Goal: Task Accomplishment & Management: Use online tool/utility

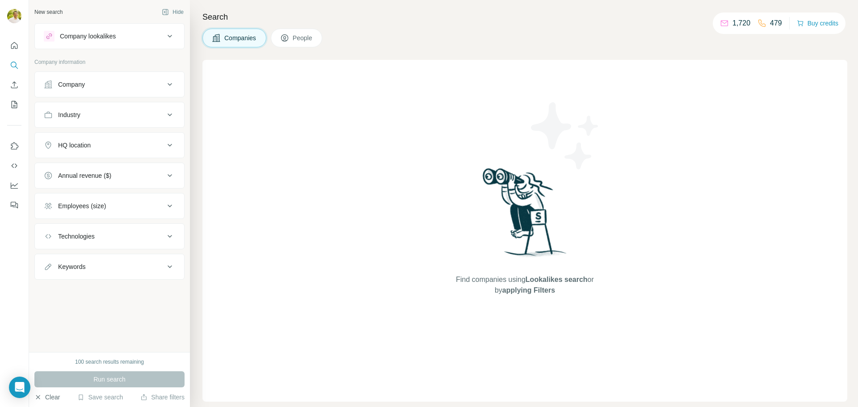
click at [50, 396] on button "Clear" at bounding box center [46, 397] width 25 height 9
click at [15, 47] on icon "Quick start" at bounding box center [14, 45] width 7 height 7
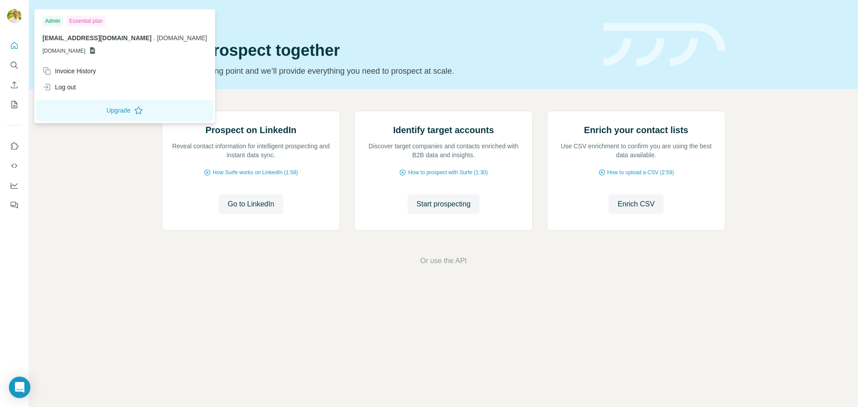
click at [16, 16] on img at bounding box center [14, 16] width 14 height 14
click at [76, 67] on div "Invoice History" at bounding box center [69, 71] width 54 height 9
click at [75, 72] on div "Invoice History" at bounding box center [69, 71] width 54 height 9
click at [17, 15] on img at bounding box center [14, 16] width 14 height 14
click at [118, 185] on div "Prospect on LinkedIn Reveal contact information for intelligent prospecting and…" at bounding box center [443, 188] width 829 height 198
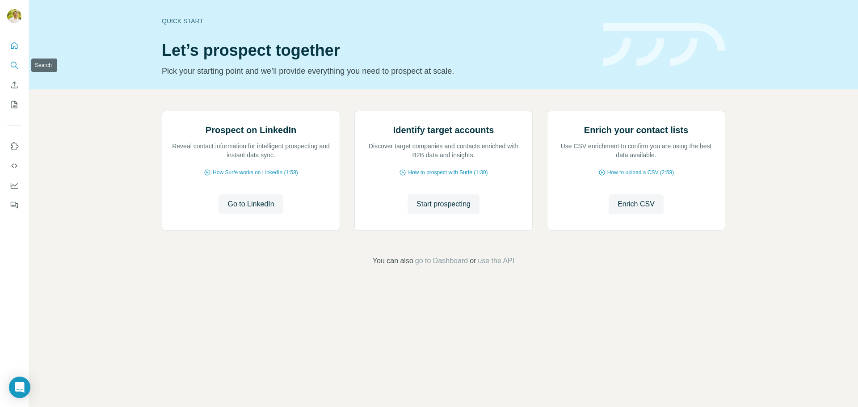
click at [15, 64] on icon "Search" at bounding box center [14, 65] width 9 height 9
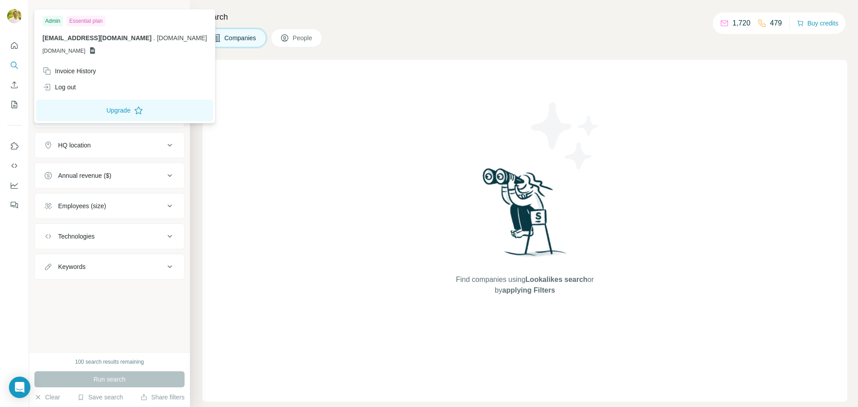
click at [16, 18] on img at bounding box center [14, 16] width 14 height 14
click at [76, 68] on div "Invoice History" at bounding box center [69, 71] width 54 height 9
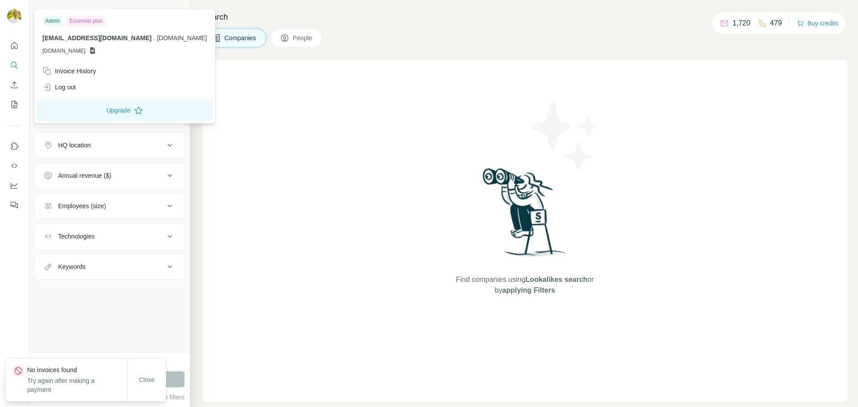
click at [193, 55] on div "Search Companies People Find companies using Lookalikes search or by applying F…" at bounding box center [524, 203] width 668 height 407
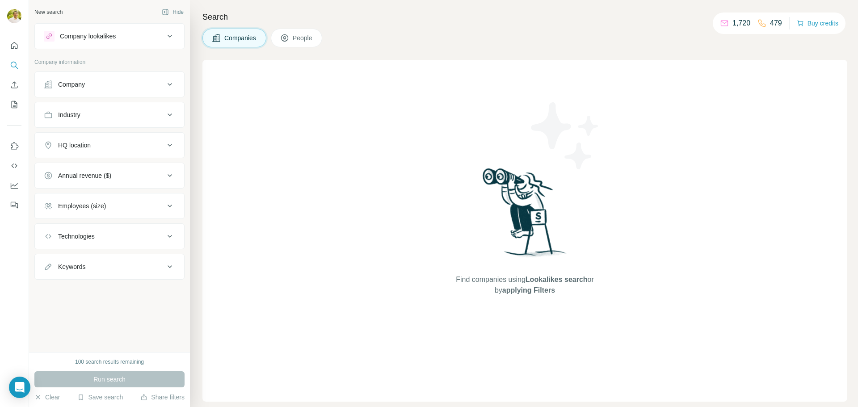
click at [126, 35] on div "Company lookalikes" at bounding box center [104, 36] width 121 height 11
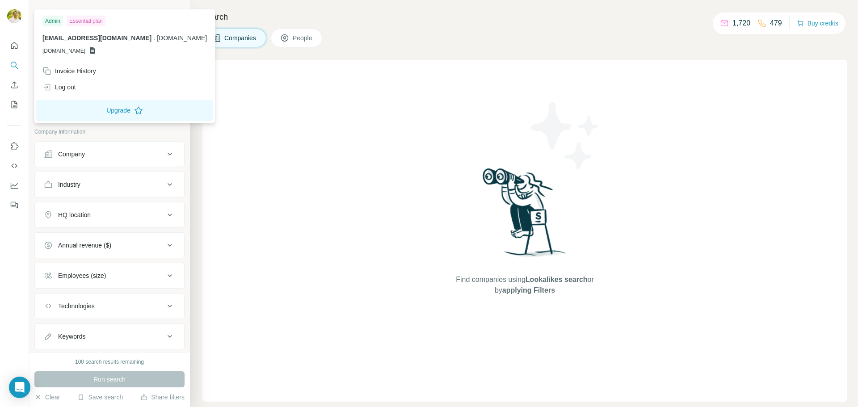
click at [8, 10] on div at bounding box center [14, 17] width 14 height 16
click at [90, 107] on button "Upgrade" at bounding box center [124, 110] width 177 height 21
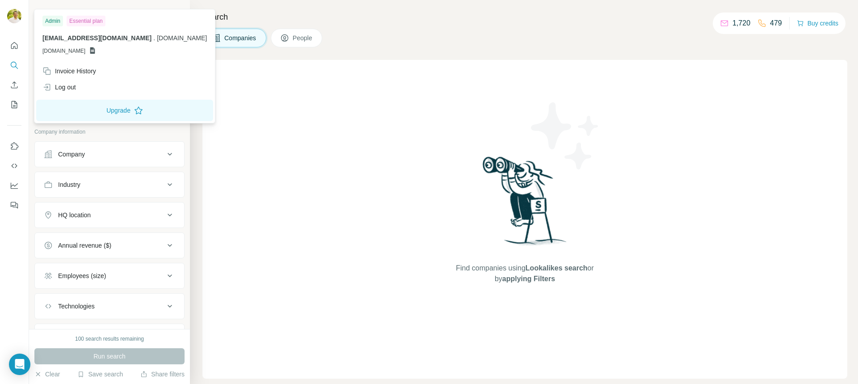
click at [124, 4] on div "New search Hide Company lookalikes Find companies similar to one you've success…" at bounding box center [109, 164] width 161 height 329
